Goal: Check status: Check status

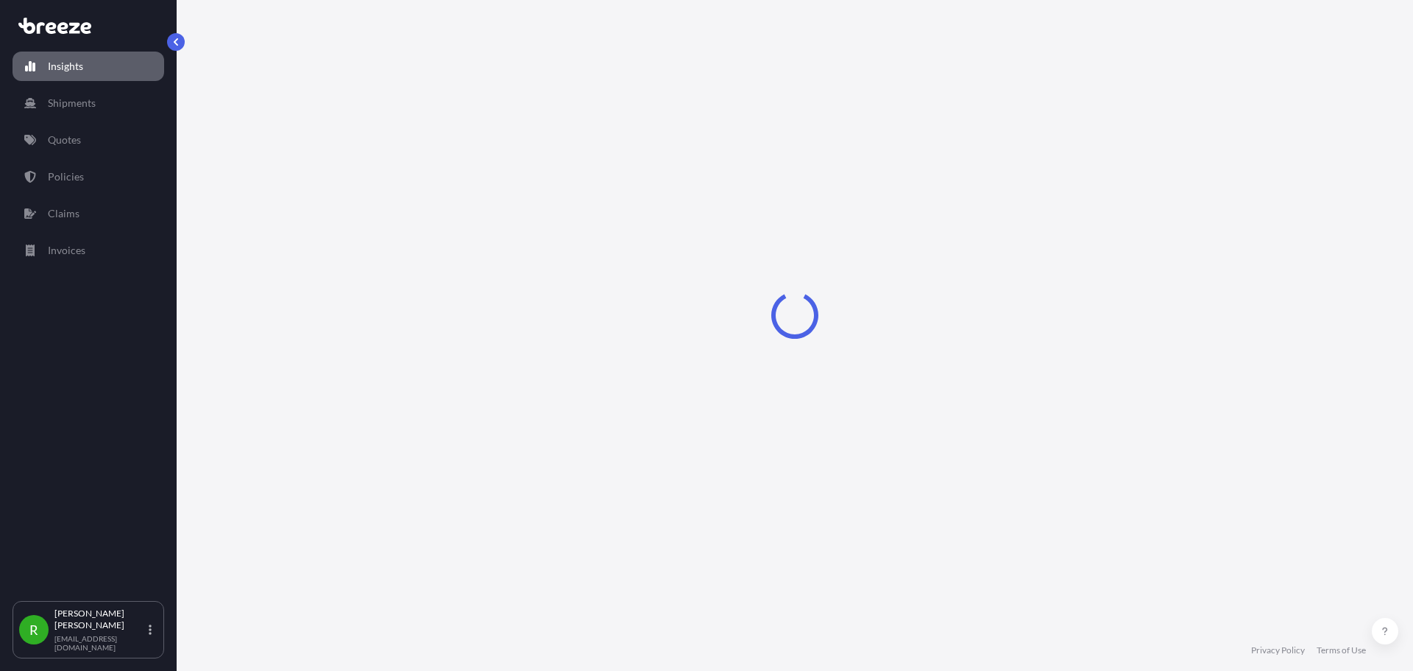
select select "2025"
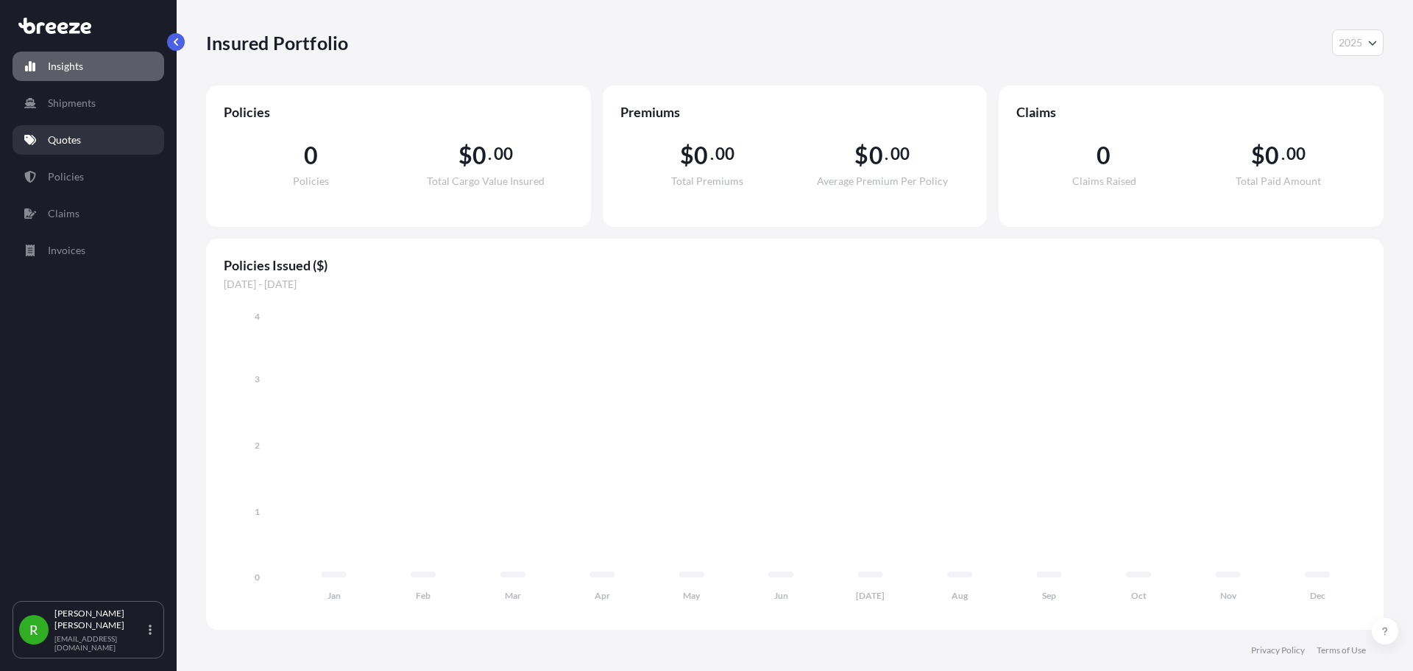
click at [96, 138] on link "Quotes" at bounding box center [89, 139] width 152 height 29
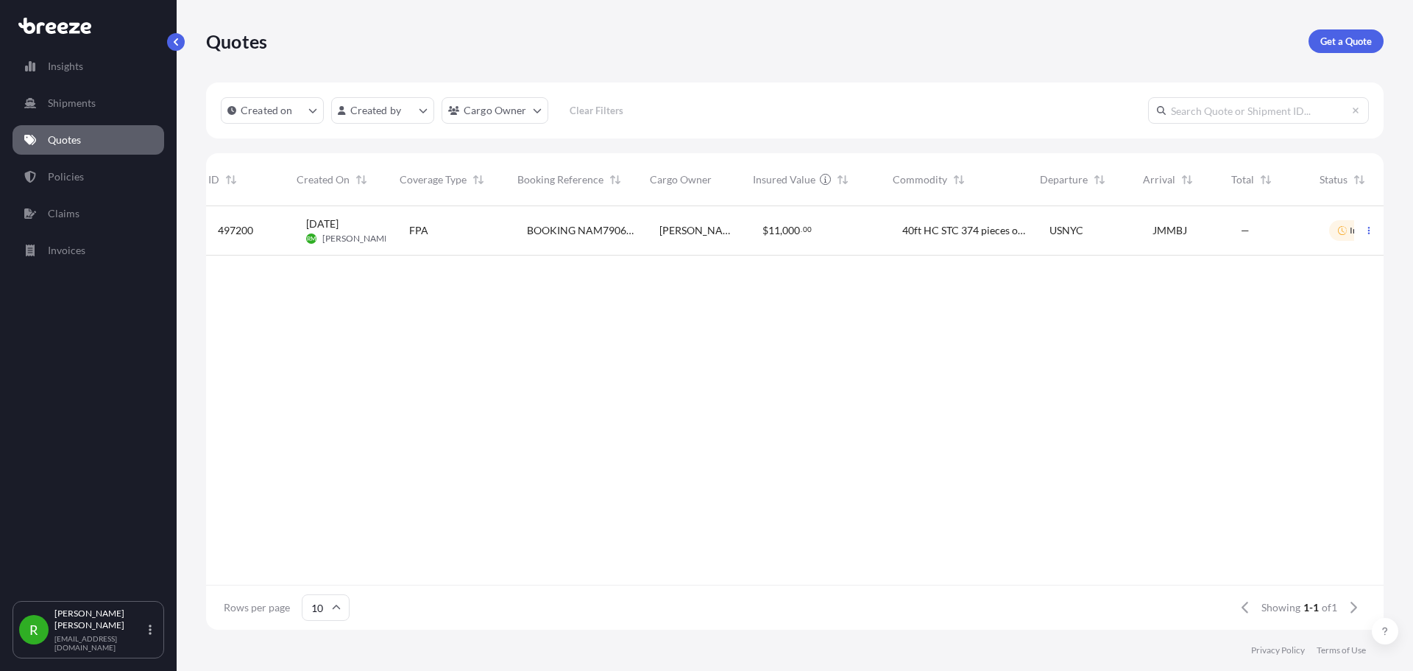
scroll to position [0, 66]
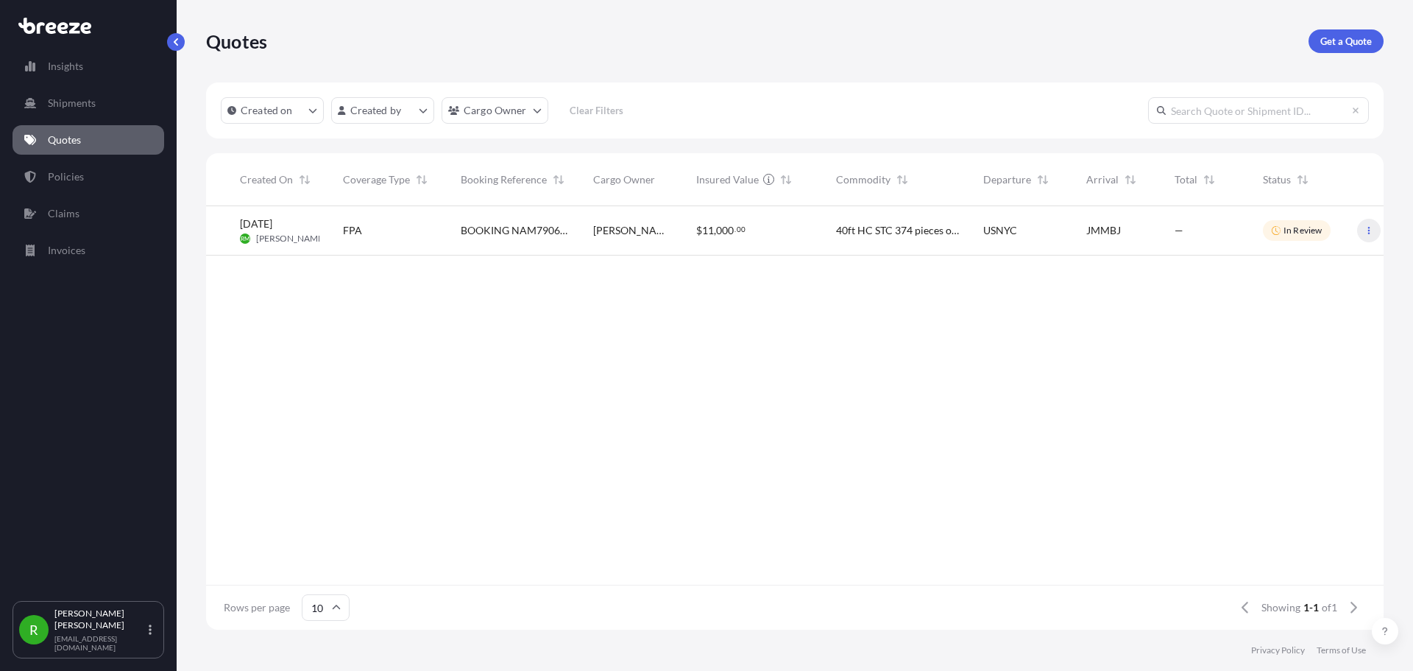
click at [1367, 230] on icon "button" at bounding box center [1369, 230] width 9 height 9
click at [1307, 233] on p "In Review" at bounding box center [1303, 231] width 38 height 12
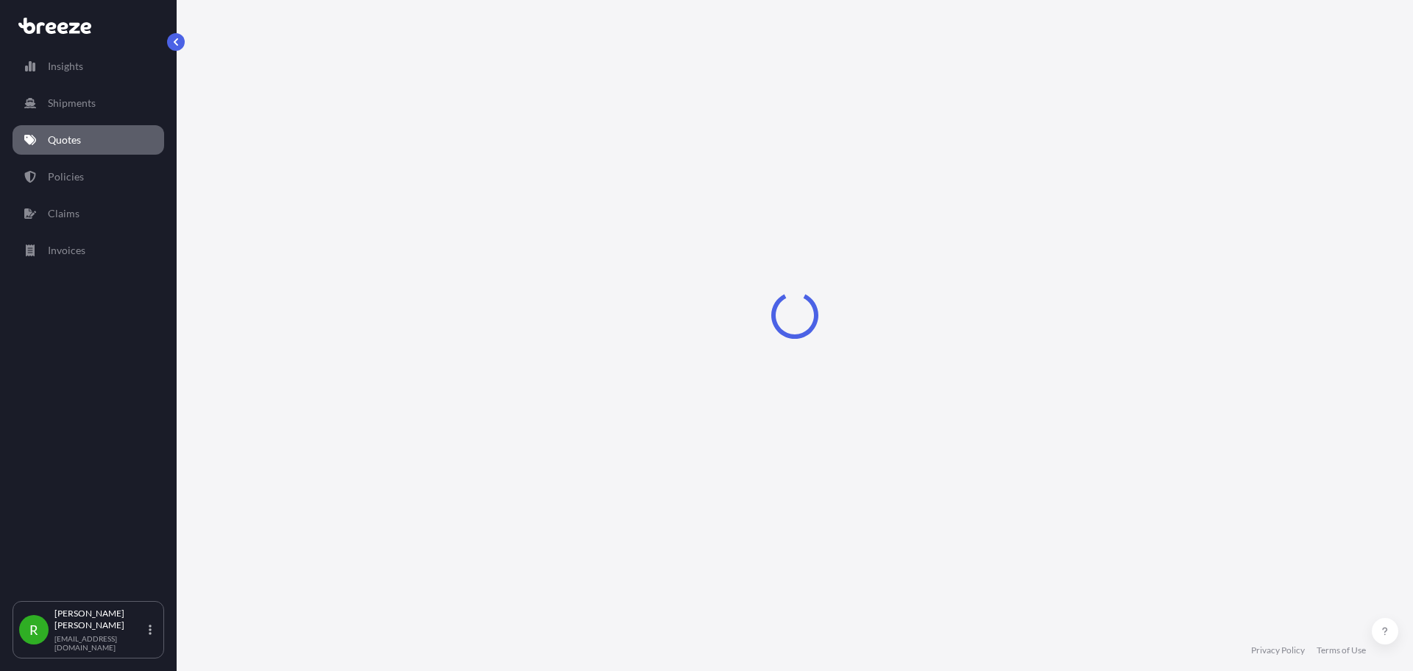
select select "Sea"
select select "2"
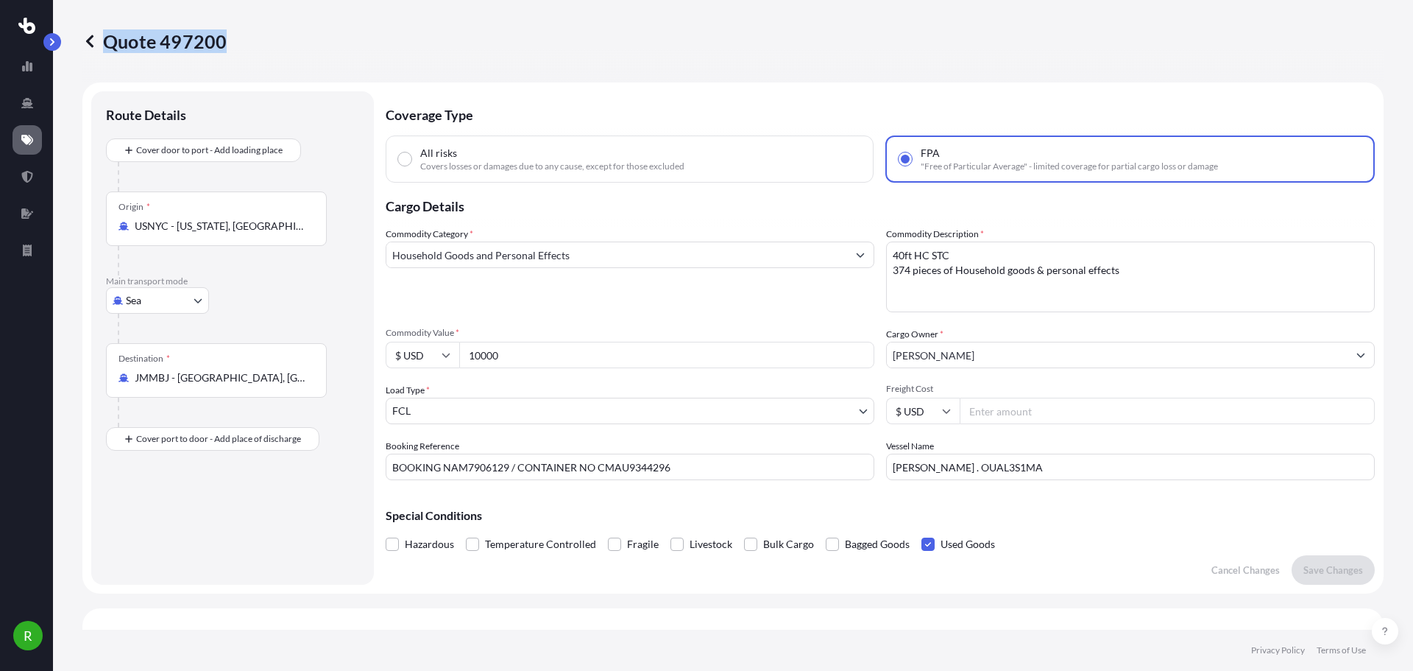
drag, startPoint x: 106, startPoint y: 40, endPoint x: 222, endPoint y: 45, distance: 115.6
click at [222, 45] on p "Quote 497200" at bounding box center [154, 41] width 144 height 24
copy p "Quote 497200"
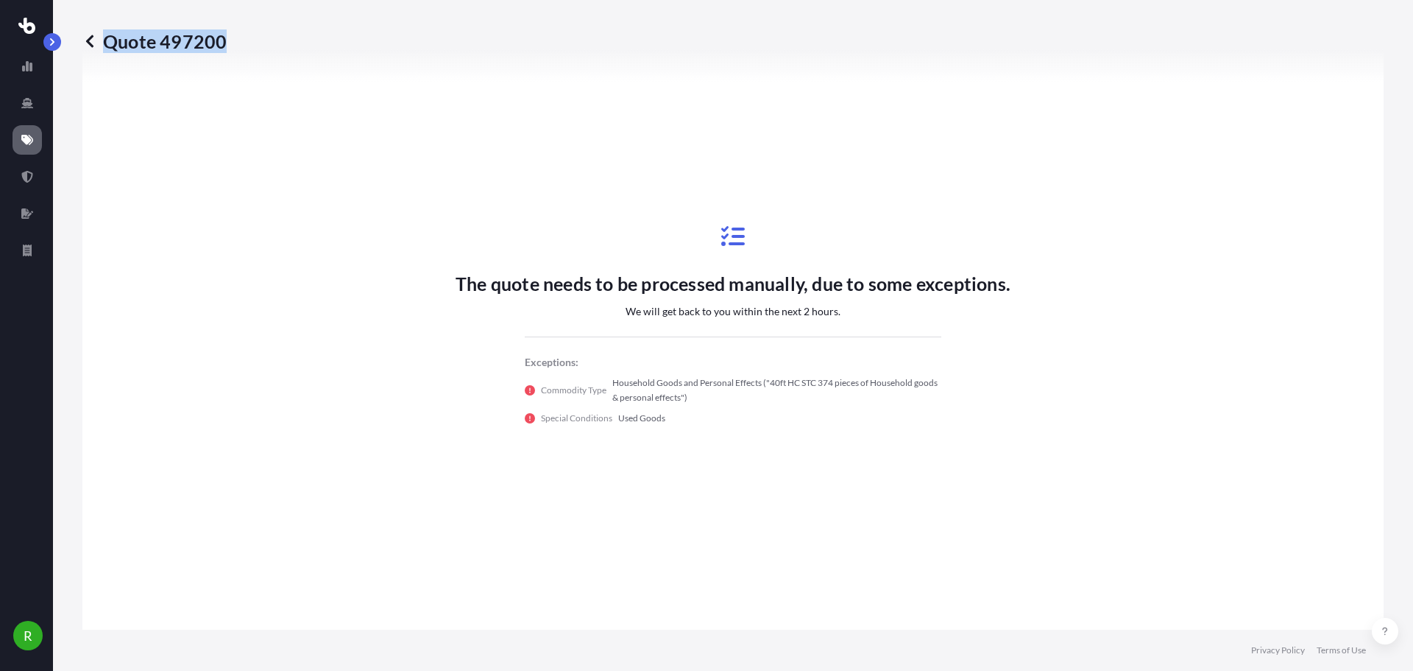
scroll to position [687, 0]
